Goal: Task Accomplishment & Management: Manage account settings

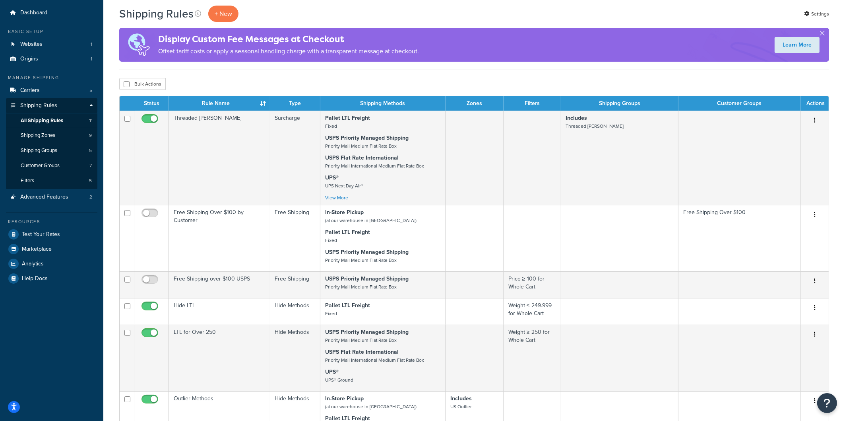
scroll to position [13, 0]
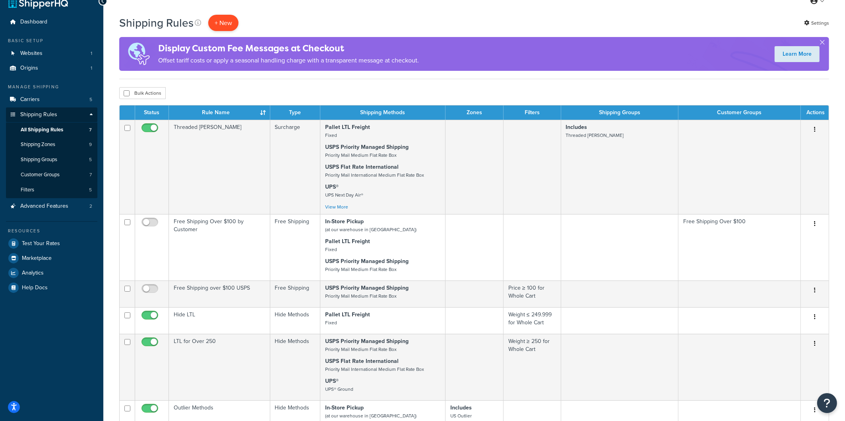
click at [220, 18] on p "+ New" at bounding box center [223, 23] width 30 height 16
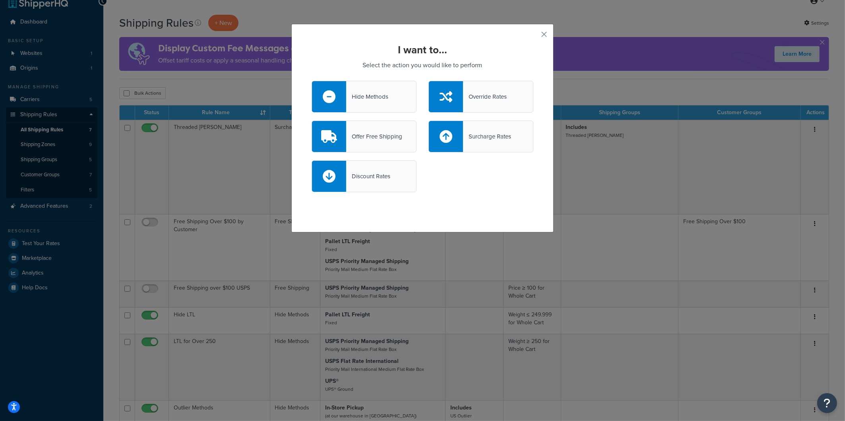
click at [394, 173] on div "Discount Rates" at bounding box center [364, 176] width 105 height 32
click at [0, 0] on input "Discount Rates" at bounding box center [0, 0] width 0 height 0
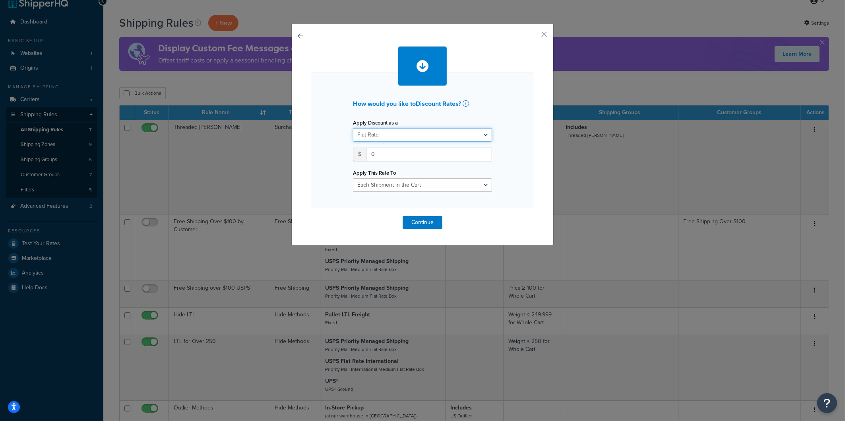
click at [388, 135] on select "Flat Rate Percentage Flat Rate & Percentage" at bounding box center [422, 135] width 139 height 14
click at [353, 128] on select "Flat Rate Percentage Flat Rate & Percentage" at bounding box center [422, 135] width 139 height 14
click at [388, 135] on select "Flat Rate Percentage Flat Rate & Percentage" at bounding box center [422, 135] width 139 height 14
click at [304, 37] on div "How would you like to Discount Rates ? Apply Discount as a Flat Rate Percentage…" at bounding box center [422, 134] width 262 height 221
click at [312, 216] on button "button" at bounding box center [312, 216] width 0 height 0
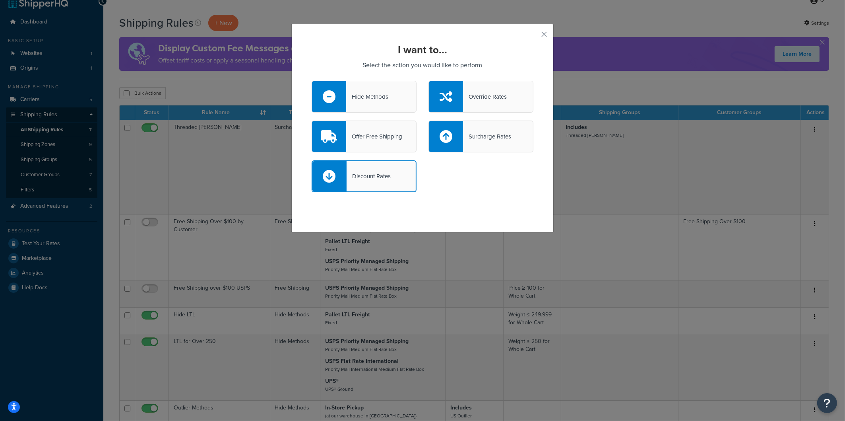
click at [491, 104] on div "Override Rates" at bounding box center [480, 97] width 105 height 32
click at [0, 0] on input "Override Rates" at bounding box center [0, 0] width 0 height 0
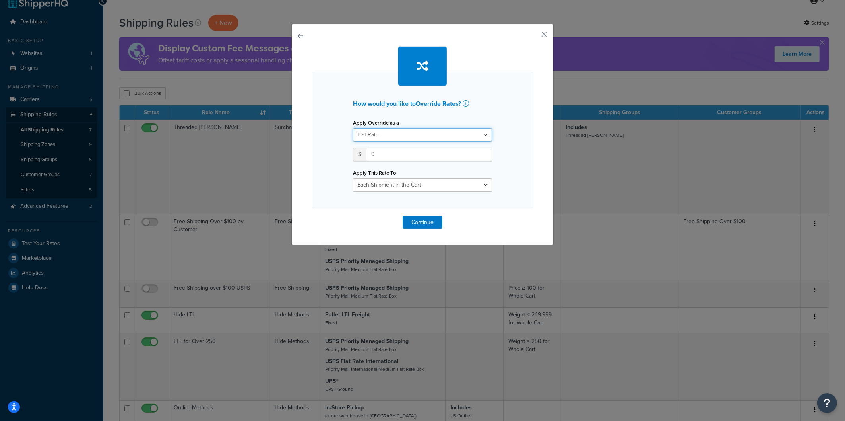
click at [399, 137] on select "Flat Rate Percentage Flat Rate & Percentage" at bounding box center [422, 135] width 139 height 14
click at [353, 128] on select "Flat Rate Percentage Flat Rate & Percentage" at bounding box center [422, 135] width 139 height 14
click at [389, 153] on input "0" at bounding box center [429, 154] width 126 height 14
drag, startPoint x: 390, startPoint y: 155, endPoint x: 368, endPoint y: 152, distance: 22.8
click at [368, 152] on input "0" at bounding box center [429, 154] width 126 height 14
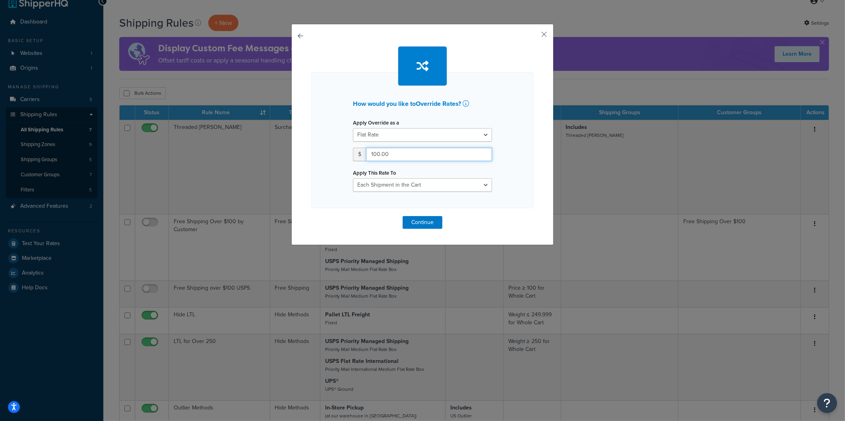
type input "100.00"
click at [461, 189] on select "Each Shipment in the Cart Each Shipping Group in the Cart Each Item within a Sh…" at bounding box center [422, 185] width 139 height 14
click at [353, 178] on select "Each Shipment in the Cart Each Shipping Group in the Cart Each Item within a Sh…" at bounding box center [422, 185] width 139 height 14
click at [422, 225] on button "Continue" at bounding box center [423, 222] width 40 height 13
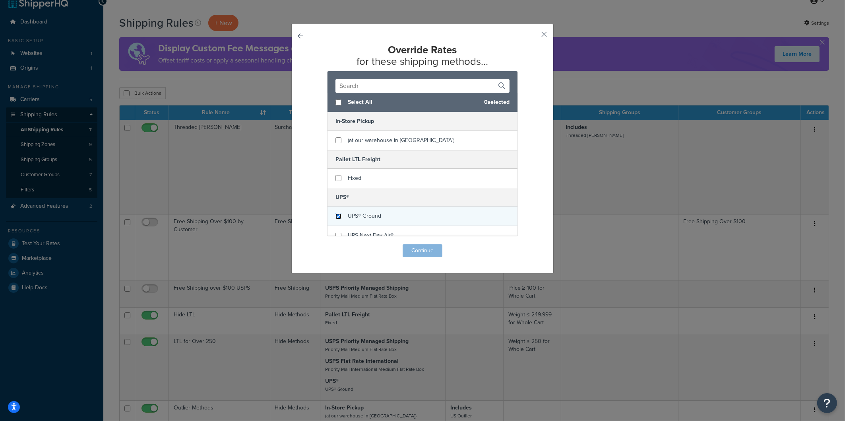
click at [339, 216] on input "checkbox" at bounding box center [338, 216] width 6 height 6
checkbox input "true"
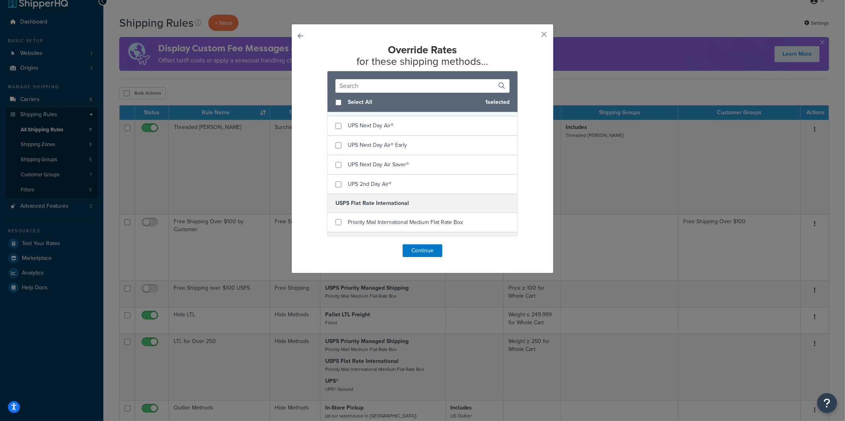
scroll to position [145, 0]
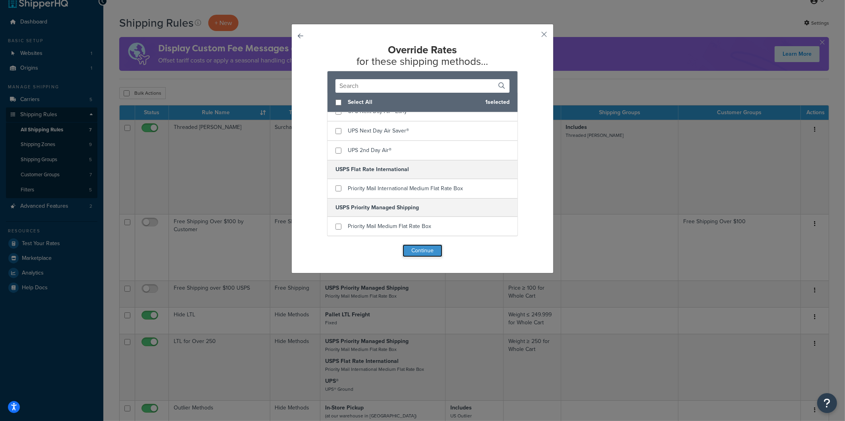
click at [430, 255] on button "Continue" at bounding box center [423, 250] width 40 height 13
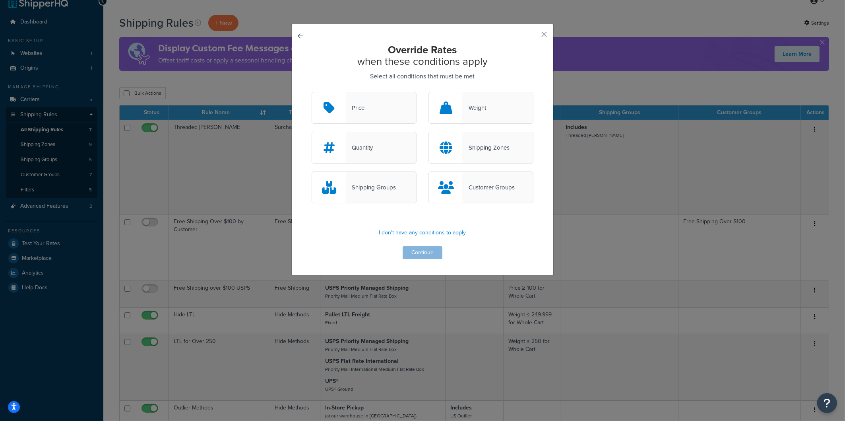
click at [360, 112] on div "Price" at bounding box center [355, 107] width 18 height 11
click at [0, 0] on input "Price" at bounding box center [0, 0] width 0 height 0
click at [421, 254] on button "Continue" at bounding box center [423, 252] width 40 height 13
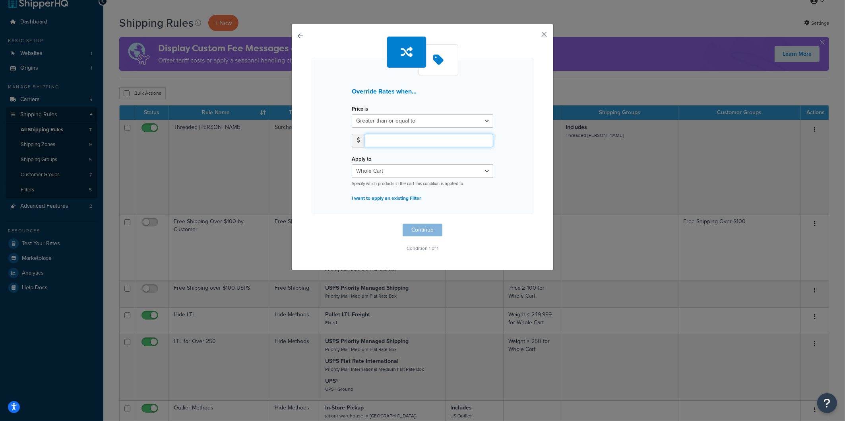
click at [404, 136] on input "number" at bounding box center [429, 141] width 128 height 14
type input "100.01"
click at [428, 229] on button "Continue" at bounding box center [423, 229] width 40 height 13
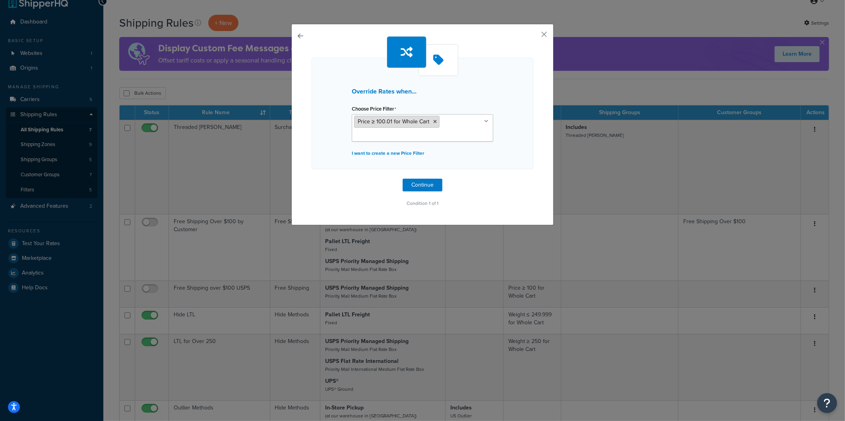
click at [435, 121] on icon at bounding box center [435, 121] width 4 height 5
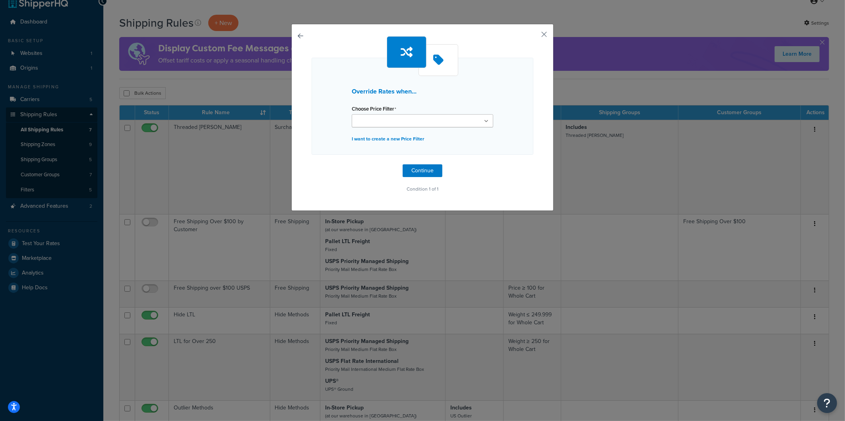
click at [513, 136] on div "Override Rates when... Choose Price Filter Price ≥ 100 for Whole Cart Price ≥ 1…" at bounding box center [423, 106] width 222 height 97
click at [312, 164] on button "button" at bounding box center [312, 164] width 0 height 0
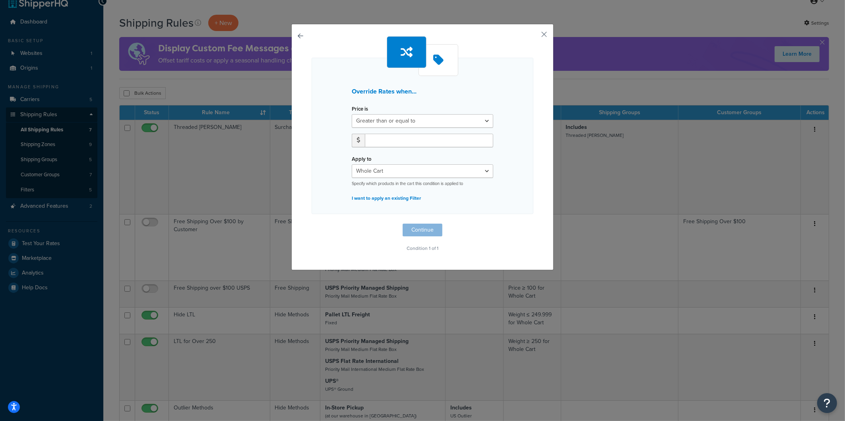
click at [312, 223] on button "button" at bounding box center [312, 223] width 0 height 0
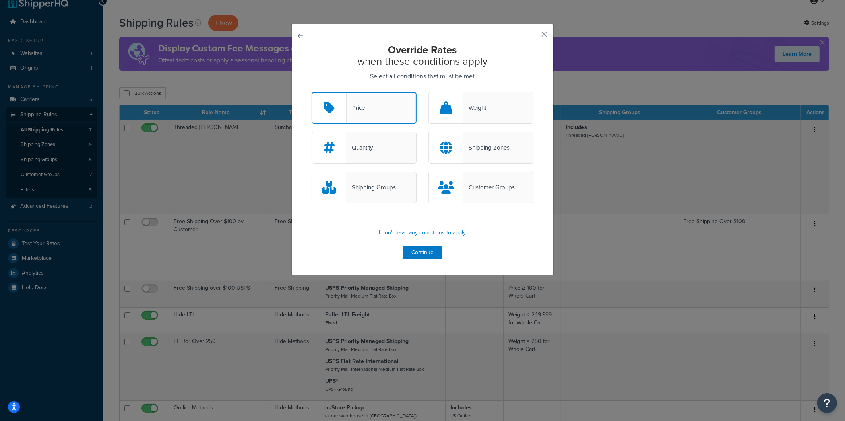
click at [312, 92] on button "button" at bounding box center [312, 92] width 0 height 0
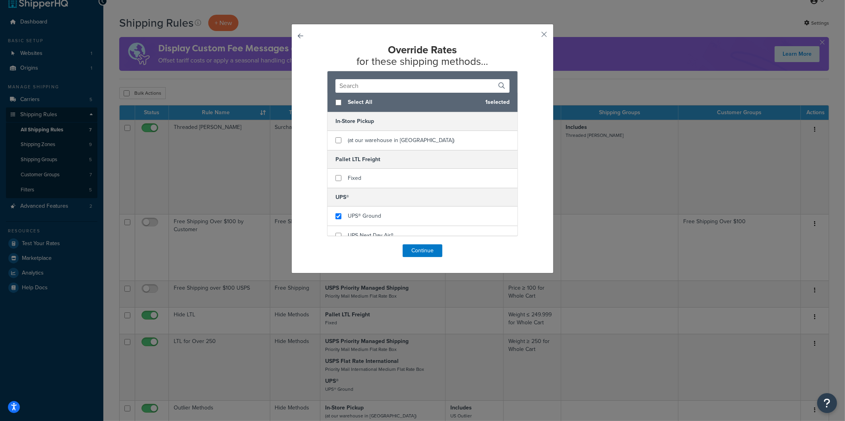
click at [312, 244] on button "button" at bounding box center [312, 244] width 0 height 0
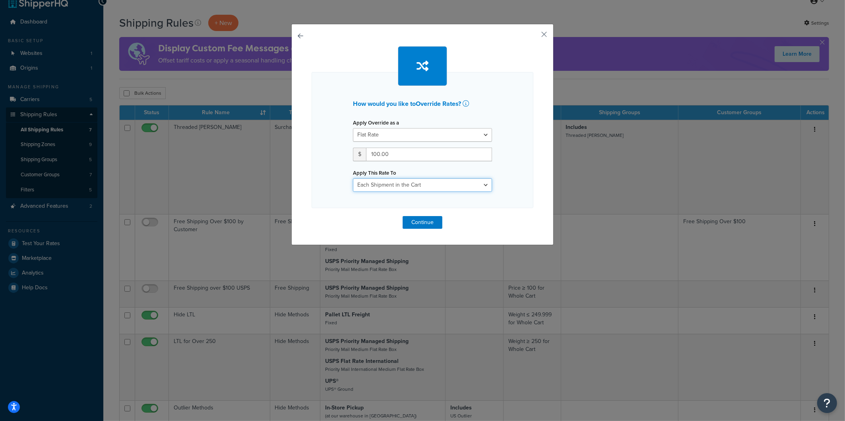
click at [392, 185] on select "Each Shipment in the Cart Each Shipping Group in the Cart Each Item within a Sh…" at bounding box center [422, 185] width 139 height 14
click at [370, 132] on select "Flat Rate Percentage Flat Rate & Percentage" at bounding box center [422, 135] width 139 height 14
click at [469, 103] on icon at bounding box center [466, 103] width 6 height 6
click at [533, 36] on button "button" at bounding box center [532, 37] width 2 height 2
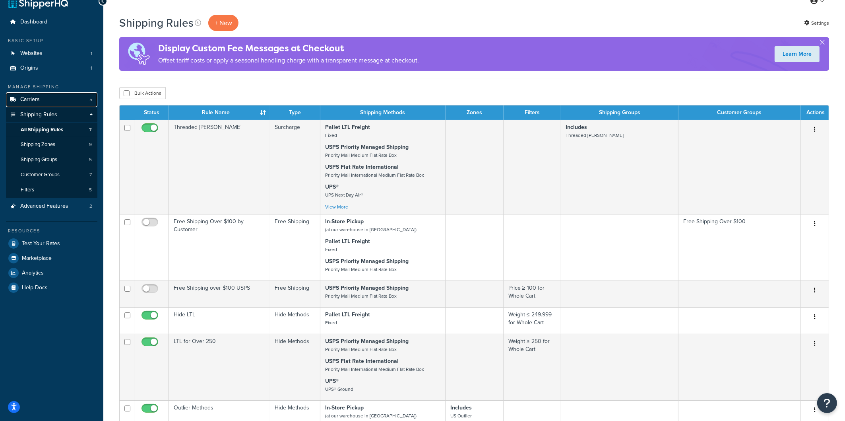
click at [66, 101] on link "Carriers 5" at bounding box center [51, 99] width 91 height 15
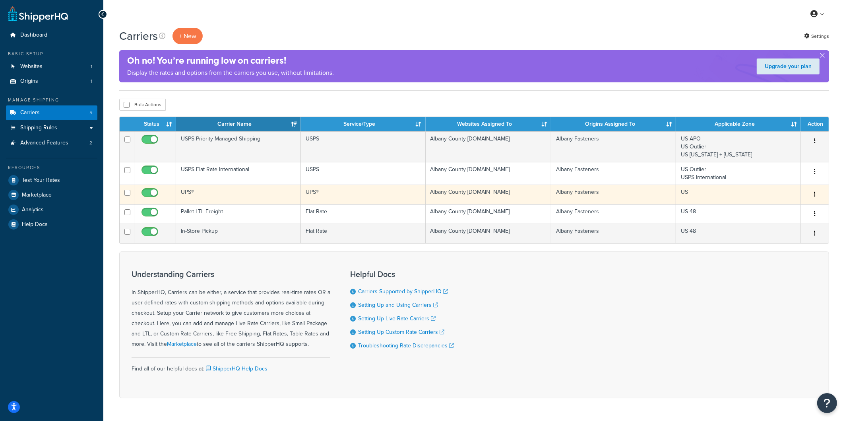
click at [185, 192] on td "UPS®" at bounding box center [238, 193] width 125 height 19
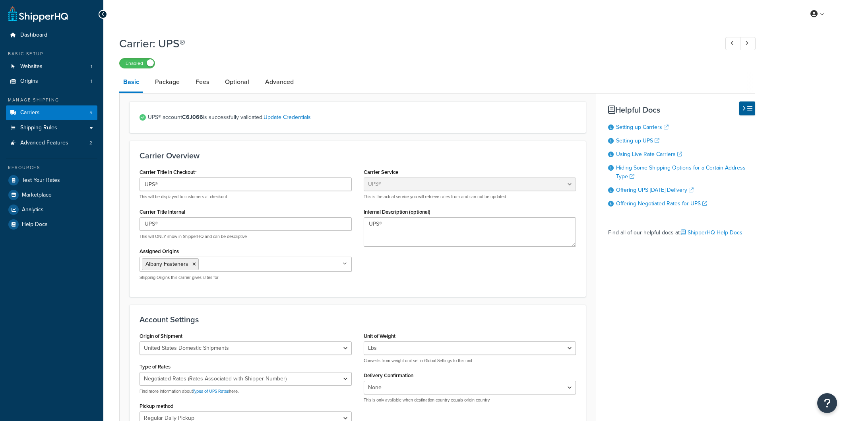
select select "ups"
click at [285, 84] on link "Advanced" at bounding box center [279, 81] width 37 height 19
select select "false"
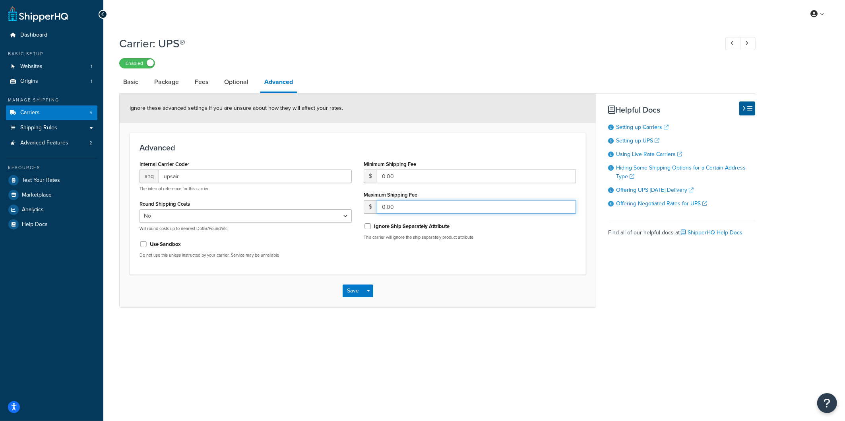
drag, startPoint x: 403, startPoint y: 205, endPoint x: 373, endPoint y: 204, distance: 29.8
click at [373, 204] on div "$ 0.00" at bounding box center [470, 207] width 212 height 14
type input "1"
click at [489, 274] on div "Save Save Dropdown Save and Edit" at bounding box center [358, 290] width 476 height 33
click at [417, 205] on input "number" at bounding box center [476, 207] width 199 height 14
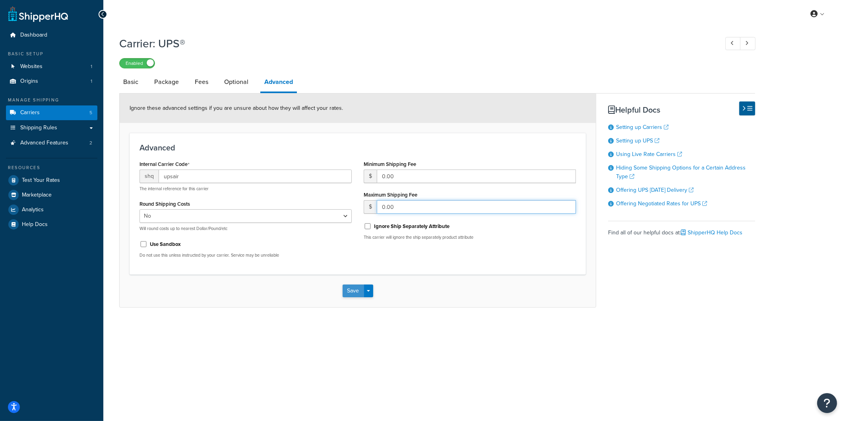
type input "0.00"
click at [346, 296] on button "Save" at bounding box center [353, 290] width 21 height 13
